Goal: Transaction & Acquisition: Book appointment/travel/reservation

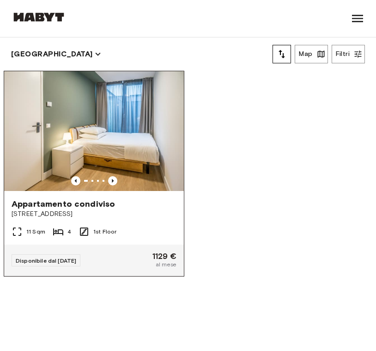
click at [49, 198] on span "Appartamento condiviso" at bounding box center [64, 203] width 104 height 11
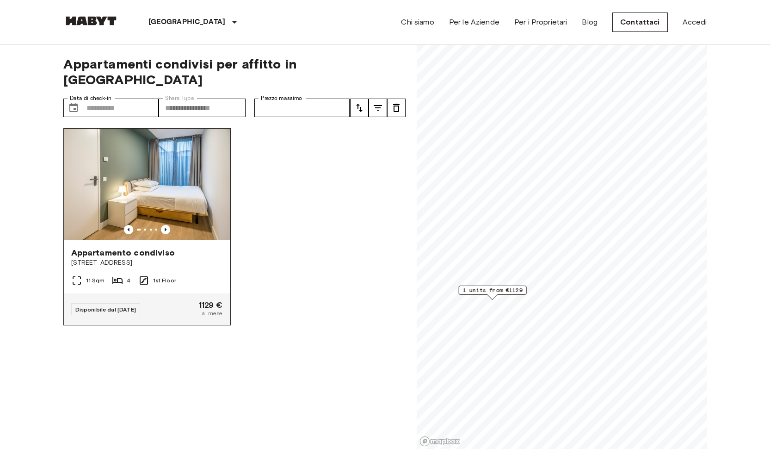
click at [165, 185] on img at bounding box center [147, 184] width 166 height 111
click at [92, 24] on img at bounding box center [90, 20] width 55 height 9
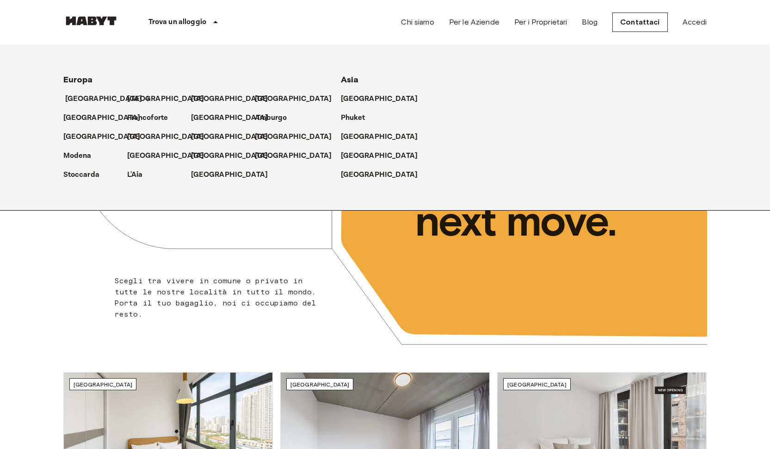
click at [82, 94] on p "[GEOGRAPHIC_DATA]" at bounding box center [103, 98] width 77 height 11
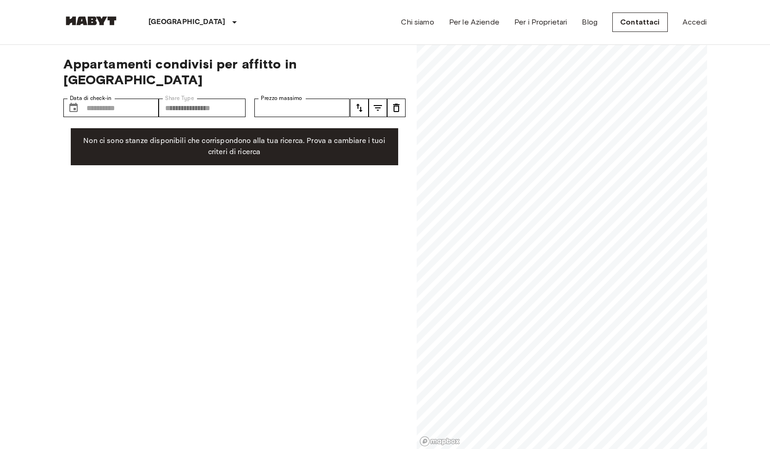
click at [235, 296] on div "**********" at bounding box center [234, 247] width 342 height 404
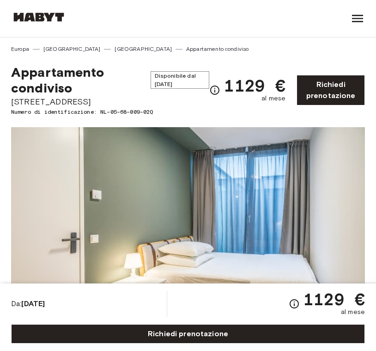
drag, startPoint x: 11, startPoint y: 102, endPoint x: 91, endPoint y: 100, distance: 80.0
copy span "[STREET_ADDRESS]"
click at [27, 99] on span "[STREET_ADDRESS]" at bounding box center [110, 102] width 198 height 12
click at [20, 103] on span "[STREET_ADDRESS]" at bounding box center [110, 102] width 198 height 12
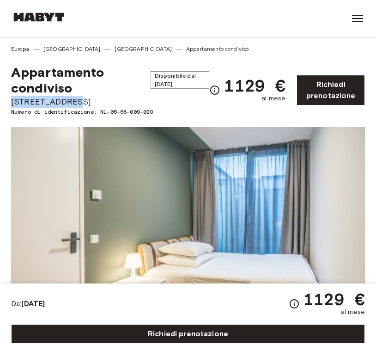
click at [20, 103] on span "[STREET_ADDRESS]" at bounding box center [110, 102] width 198 height 12
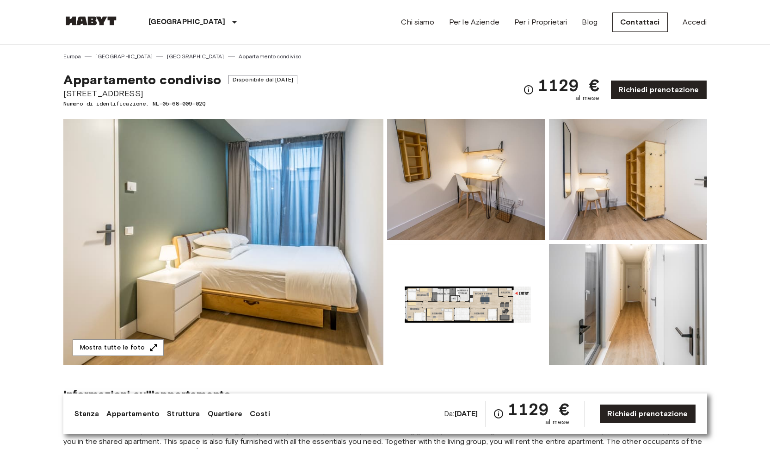
click at [374, 112] on div "Mostra tutte le foto" at bounding box center [383, 234] width 647 height 261
click at [64, 24] on img at bounding box center [90, 20] width 55 height 9
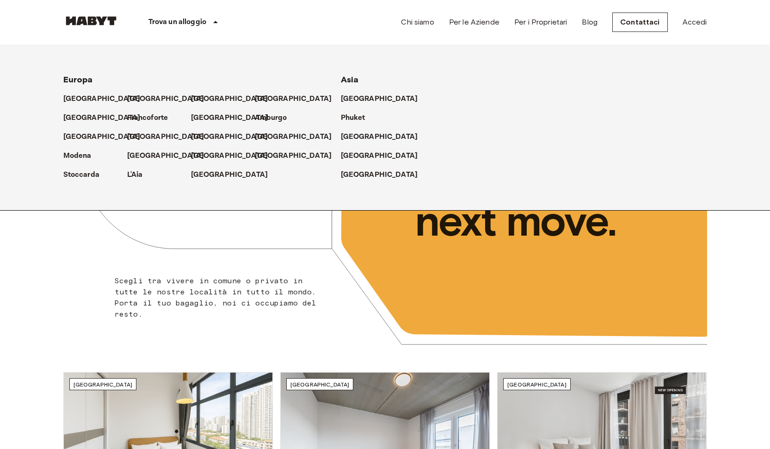
click at [167, 25] on p "Trova un alloggio" at bounding box center [177, 22] width 58 height 11
click at [99, 102] on p "[GEOGRAPHIC_DATA]" at bounding box center [103, 98] width 77 height 11
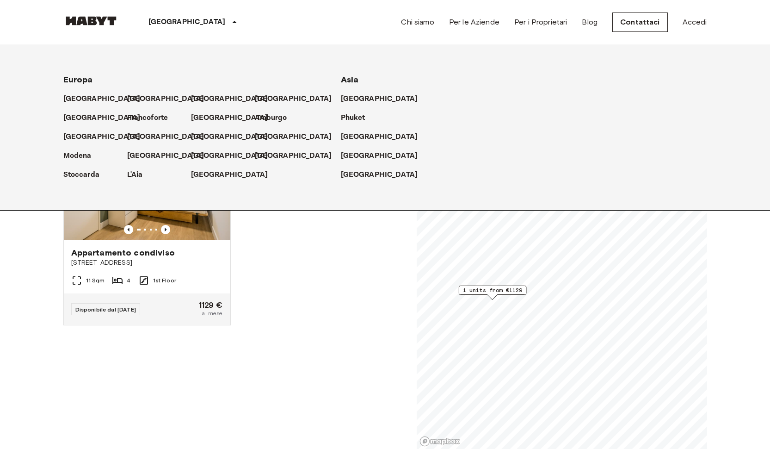
click at [280, 351] on div "Appartamento condiviso Voorburgstraat 252 11 Sqm 4 1st Floor Disponibile dal 02…" at bounding box center [231, 285] width 350 height 328
click at [73, 21] on img at bounding box center [90, 20] width 55 height 9
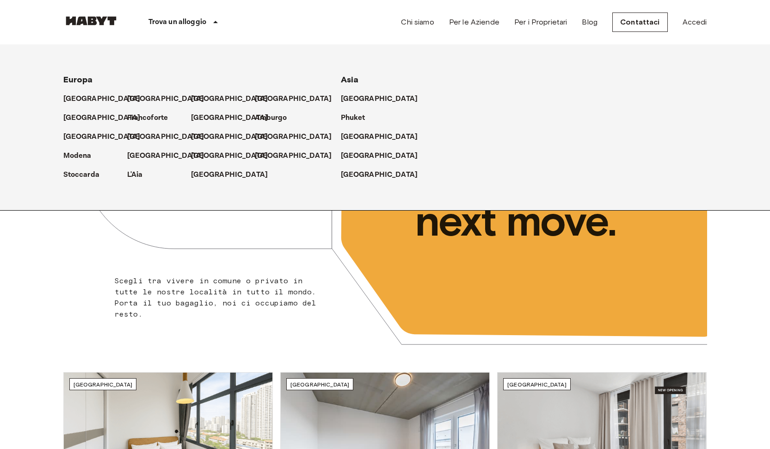
click at [79, 5] on div "Trova un alloggio Europa Amsterdam Berlino Bruxelles Colonia Düsseldorf Francof…" at bounding box center [157, 22] width 188 height 44
click at [97, 27] on link at bounding box center [90, 22] width 55 height 12
click at [164, 28] on div "Trova un alloggio" at bounding box center [185, 22] width 132 height 44
click at [88, 94] on p "[GEOGRAPHIC_DATA]" at bounding box center [103, 98] width 77 height 11
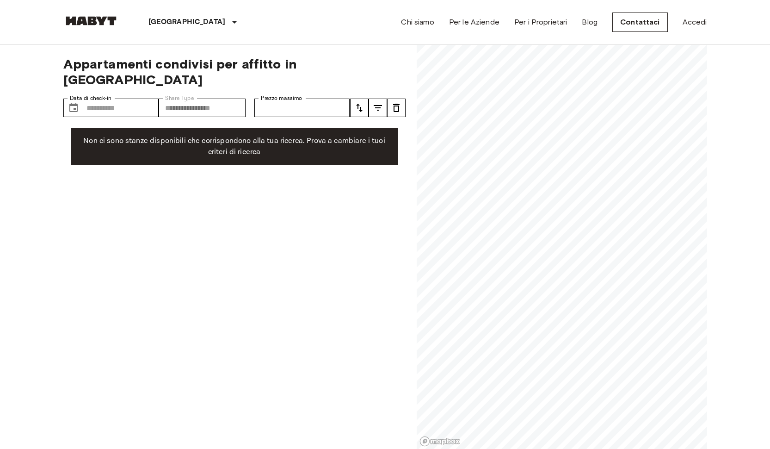
click at [107, 21] on img at bounding box center [90, 20] width 55 height 9
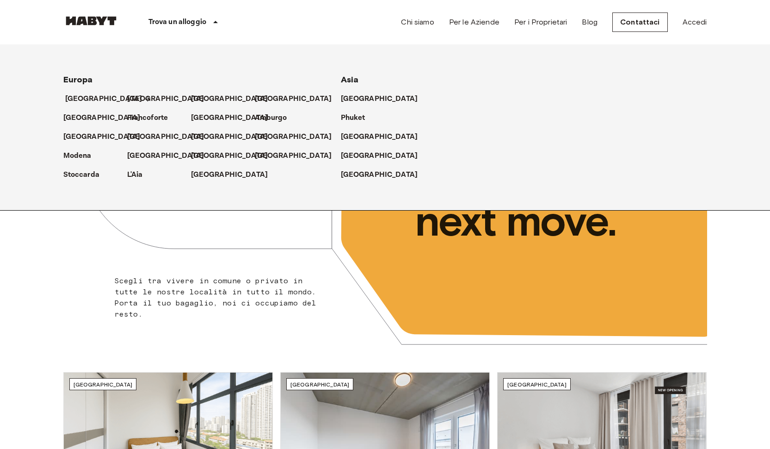
click at [105, 95] on p "[GEOGRAPHIC_DATA]" at bounding box center [103, 98] width 77 height 11
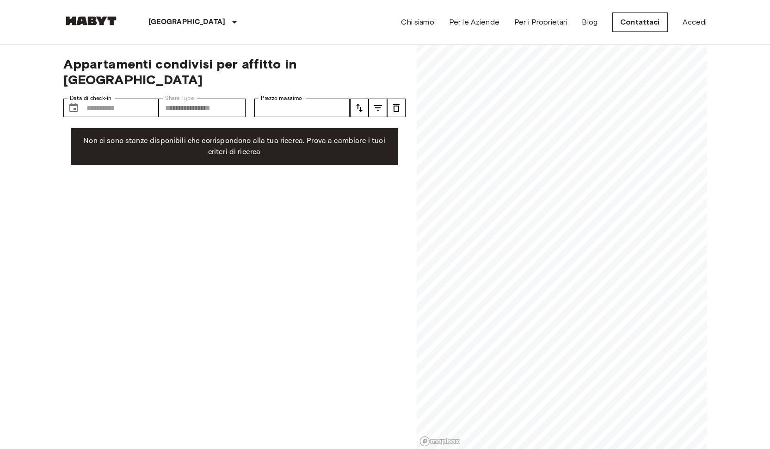
click at [114, 32] on div "Amsterdam Europa Amsterdam Berlino Bruxelles Colonia Düsseldorf Francoforte Gra…" at bounding box center [166, 22] width 207 height 44
click at [113, 26] on link at bounding box center [90, 22] width 55 height 12
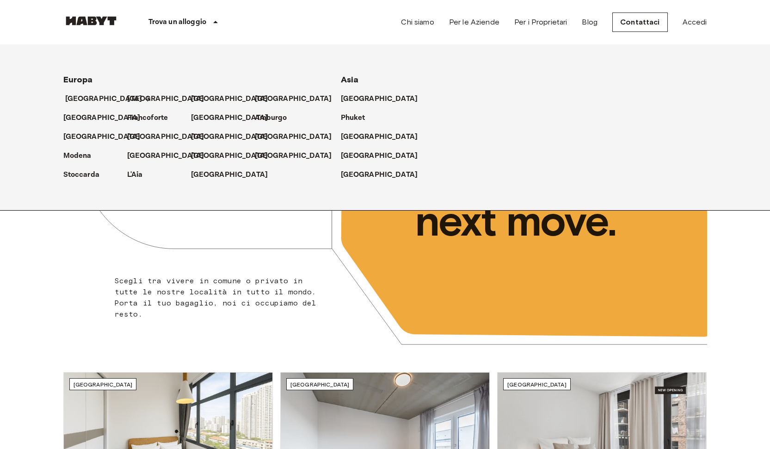
click at [79, 94] on p "[GEOGRAPHIC_DATA]" at bounding box center [103, 98] width 77 height 11
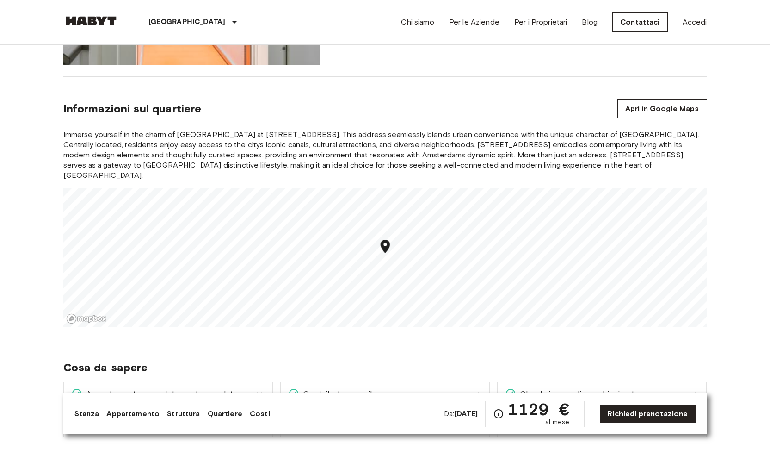
scroll to position [721, 0]
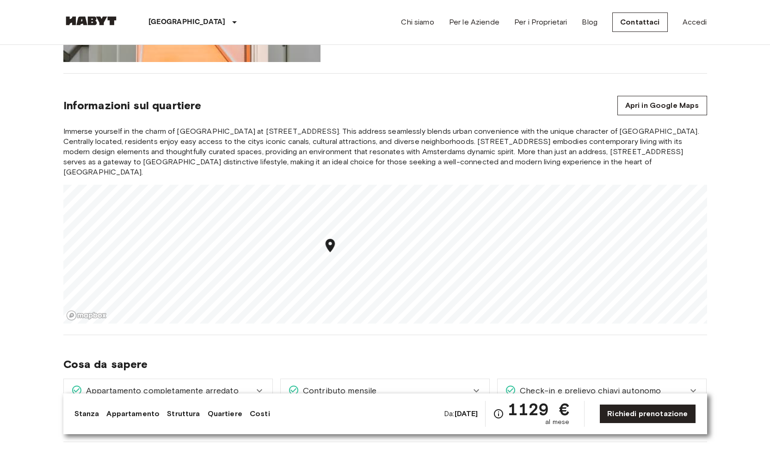
click at [332, 239] on icon "Map marker" at bounding box center [329, 245] width 9 height 13
drag, startPoint x: 228, startPoint y: 132, endPoint x: 251, endPoint y: 135, distance: 22.8
click at [251, 135] on span "Immerse yourself in the charm of [GEOGRAPHIC_DATA] at [STREET_ADDRESS]. This ad…" at bounding box center [385, 151] width 644 height 51
click at [227, 129] on span "Immerse yourself in the charm of [GEOGRAPHIC_DATA] at [STREET_ADDRESS]. This ad…" at bounding box center [385, 151] width 644 height 51
drag, startPoint x: 227, startPoint y: 129, endPoint x: 291, endPoint y: 130, distance: 64.3
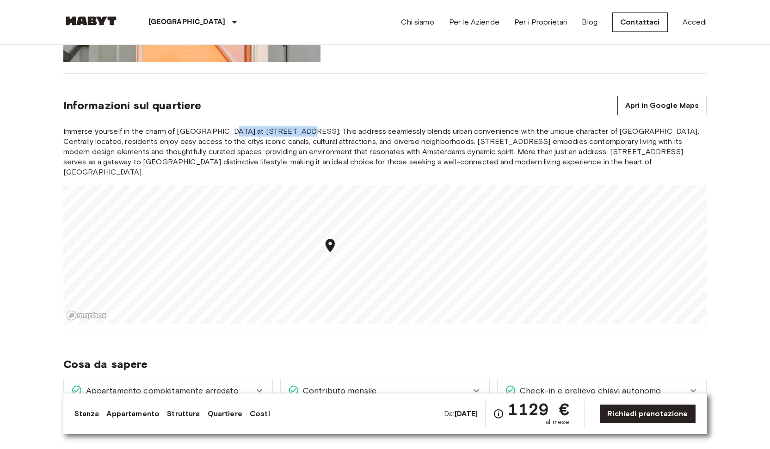
click at [291, 130] on span "Immerse yourself in the charm of [GEOGRAPHIC_DATA] at [STREET_ADDRESS]. This ad…" at bounding box center [385, 151] width 644 height 51
copy span "[STREET_ADDRESS],"
